Goal: Information Seeking & Learning: Find specific fact

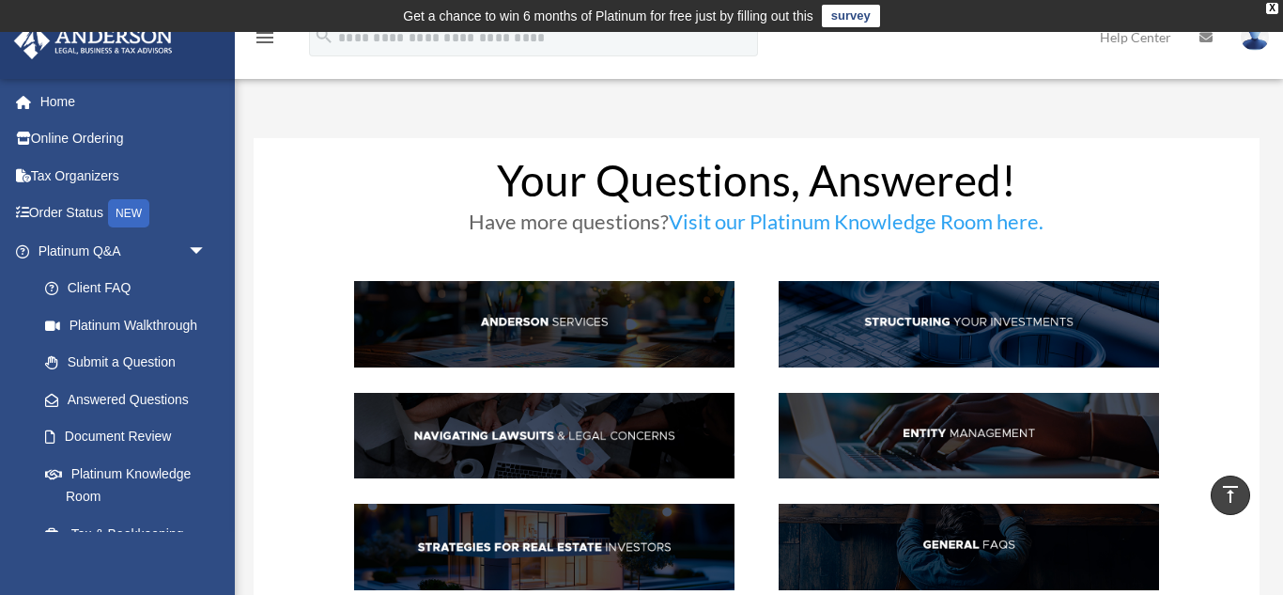
scroll to position [3879, 0]
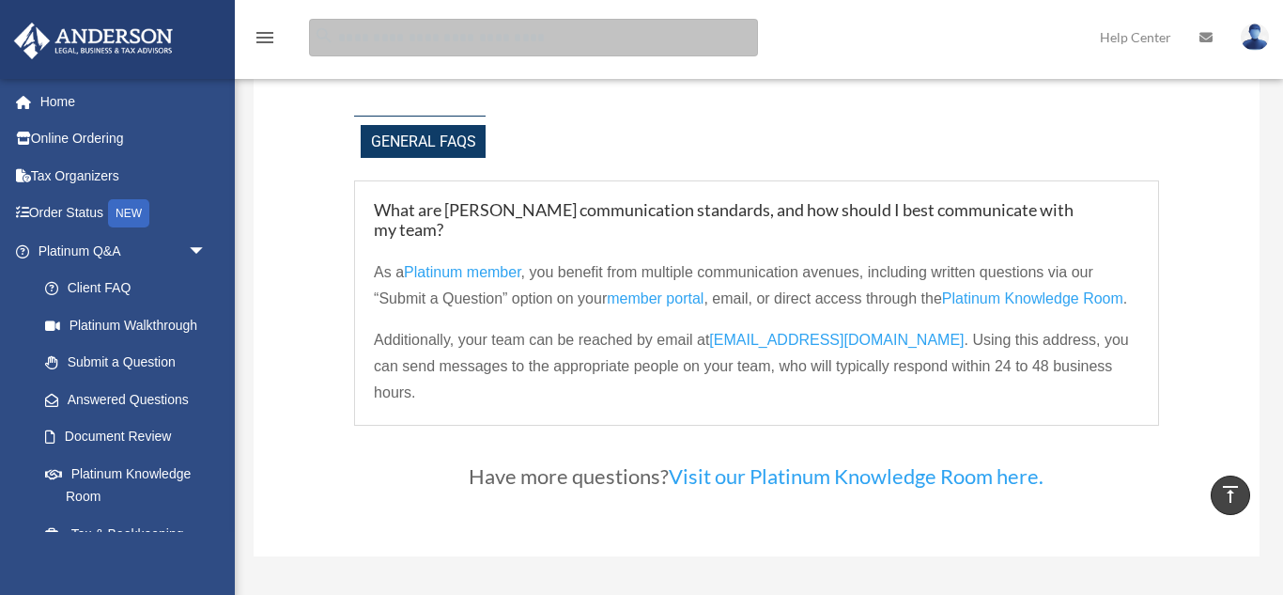
click at [484, 45] on input "search" at bounding box center [533, 38] width 449 height 38
type input "******"
